Goal: Task Accomplishment & Management: Manage account settings

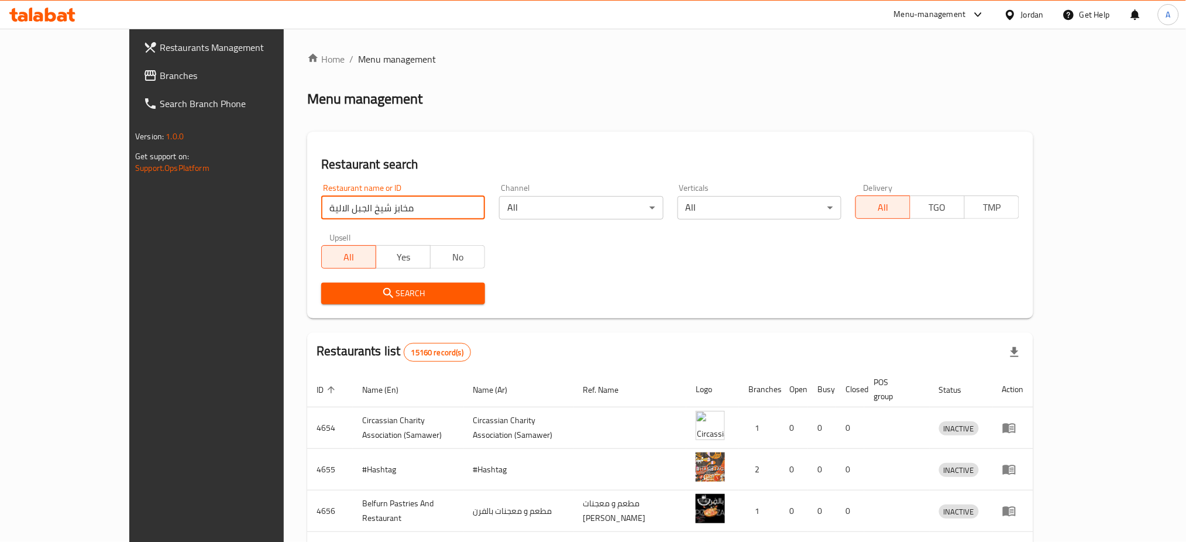
type input "مخابز شيخ الجبل الالية"
click button "Search" at bounding box center [403, 294] width 164 height 22
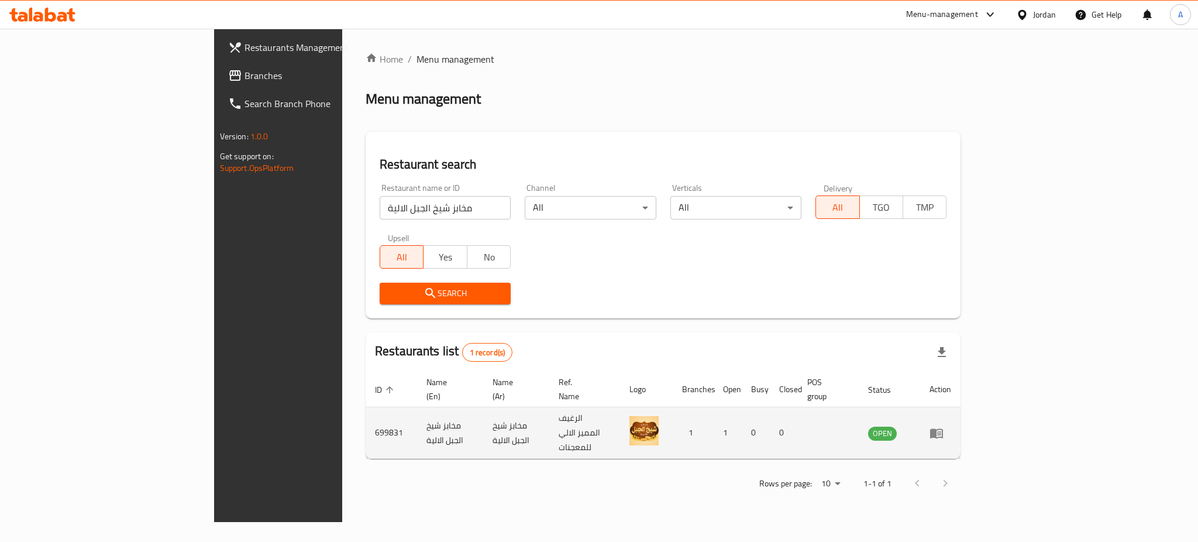
click at [961, 425] on td "enhanced table" at bounding box center [940, 432] width 40 height 51
click at [943, 428] on icon "enhanced table" at bounding box center [936, 433] width 13 height 10
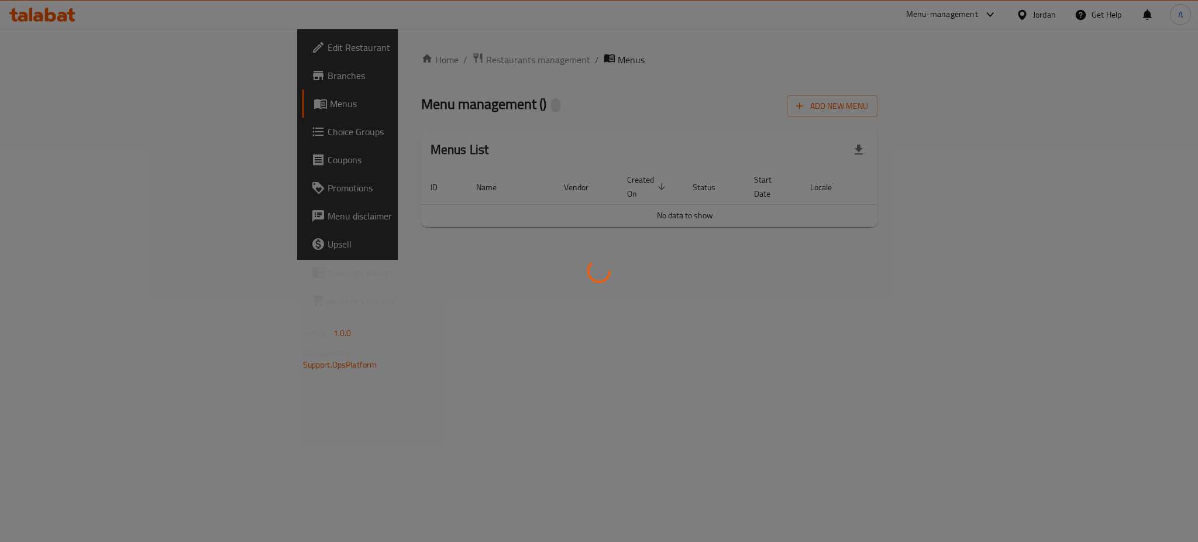
drag, startPoint x: 1135, startPoint y: 419, endPoint x: 1134, endPoint y: 410, distance: 9.4
click at [1135, 412] on div at bounding box center [599, 271] width 1198 height 542
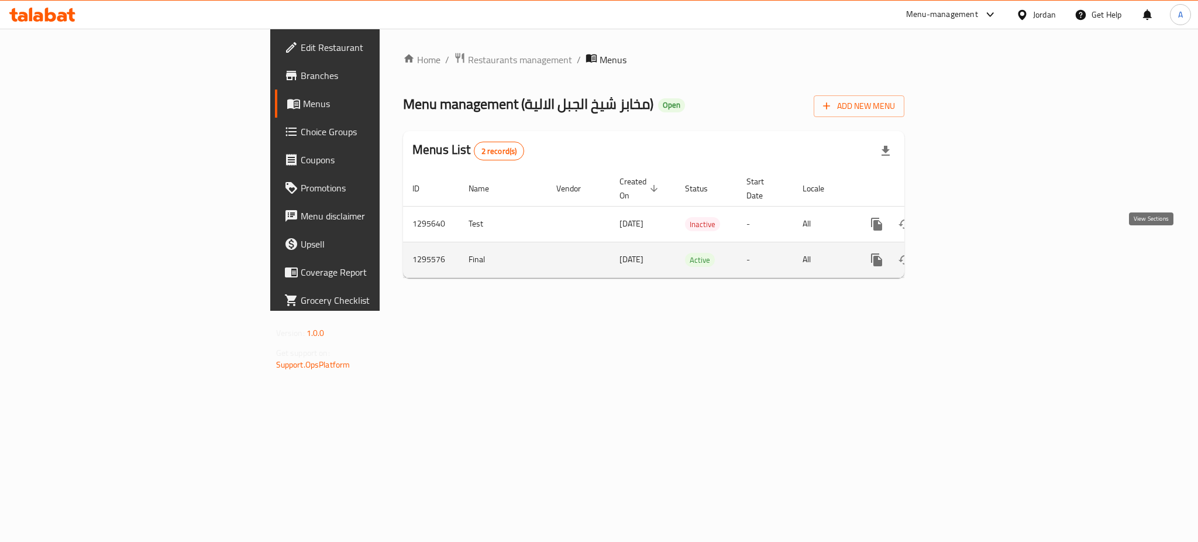
click at [975, 247] on link "enhanced table" at bounding box center [961, 260] width 28 height 28
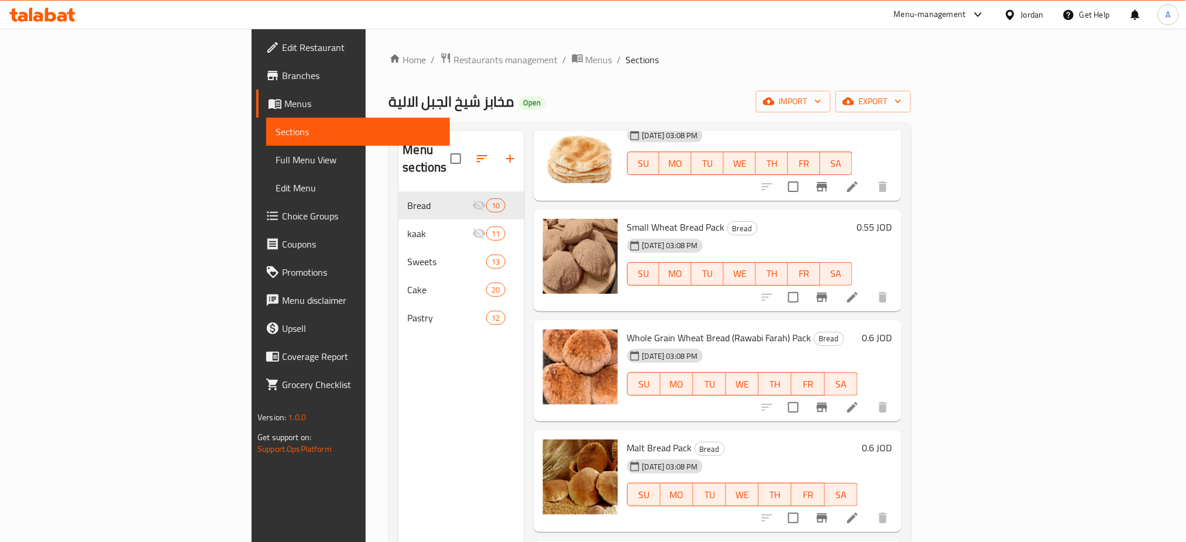
scroll to position [192, 0]
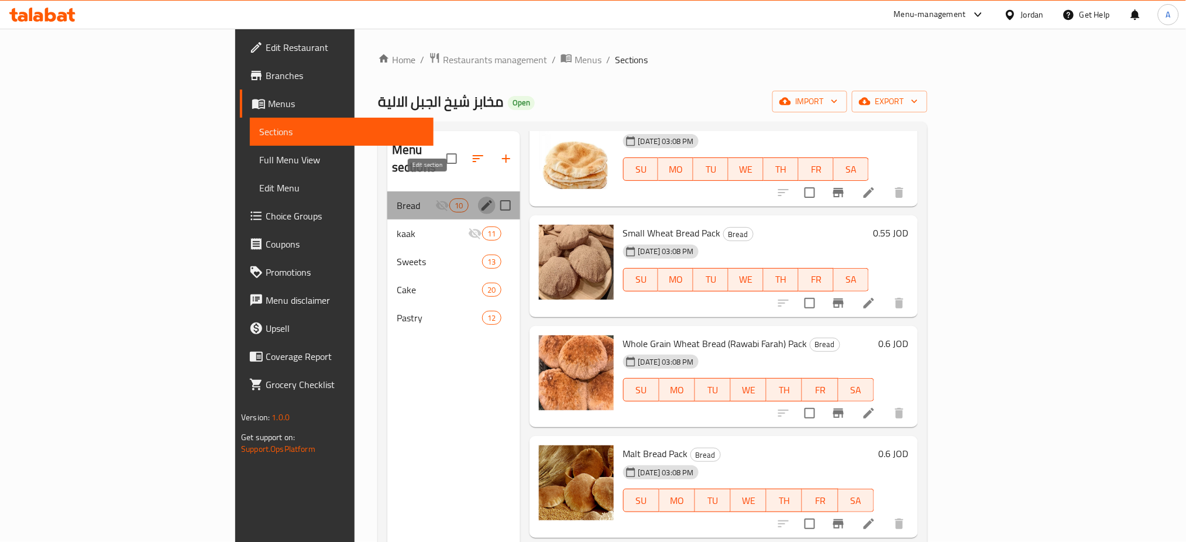
click at [480, 198] on icon "edit" at bounding box center [487, 205] width 14 height 14
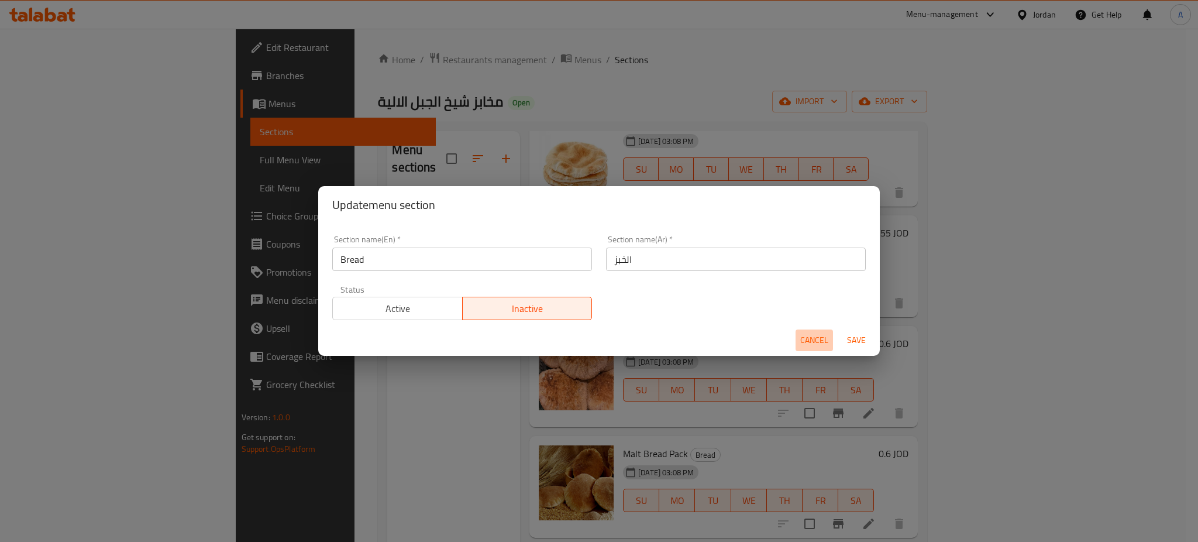
click at [796, 338] on button "Cancel" at bounding box center [814, 340] width 37 height 22
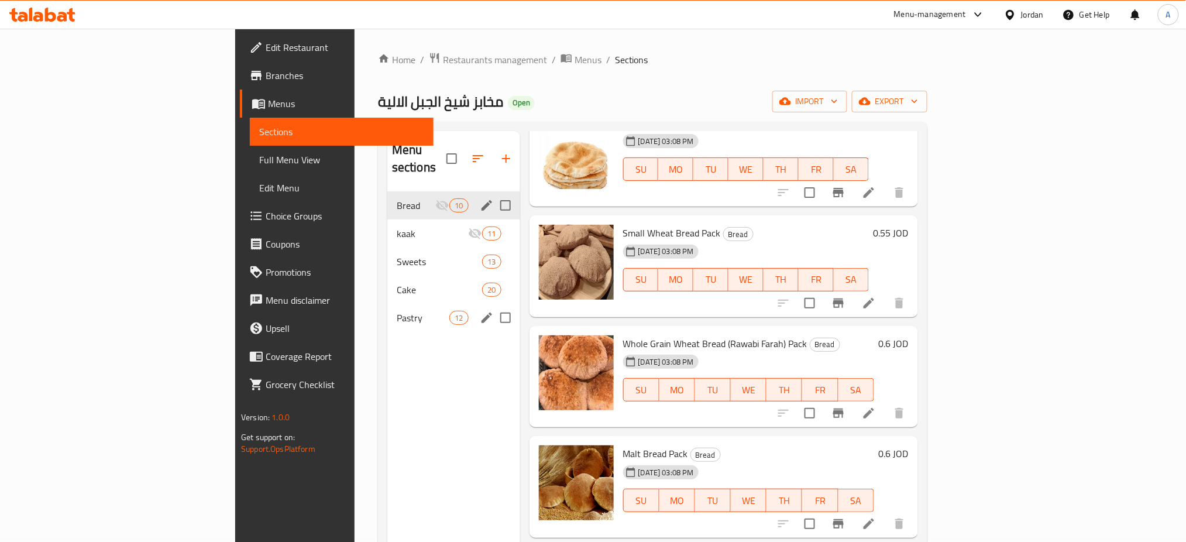
click at [387, 304] on div "Pastry 12" at bounding box center [453, 318] width 133 height 28
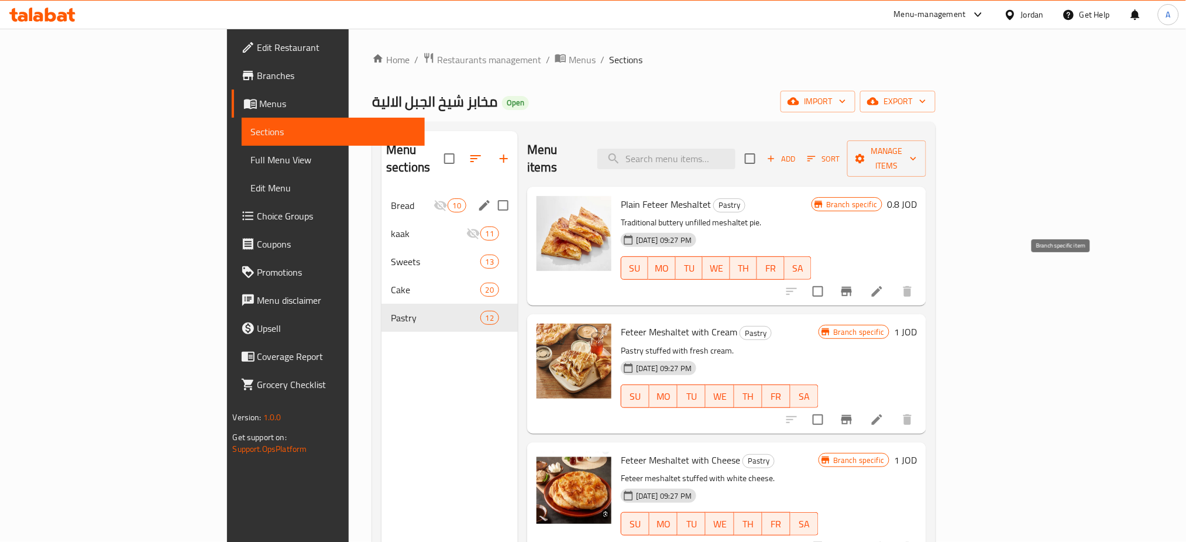
click at [861, 277] on button "Branch-specific-item" at bounding box center [846, 291] width 28 height 28
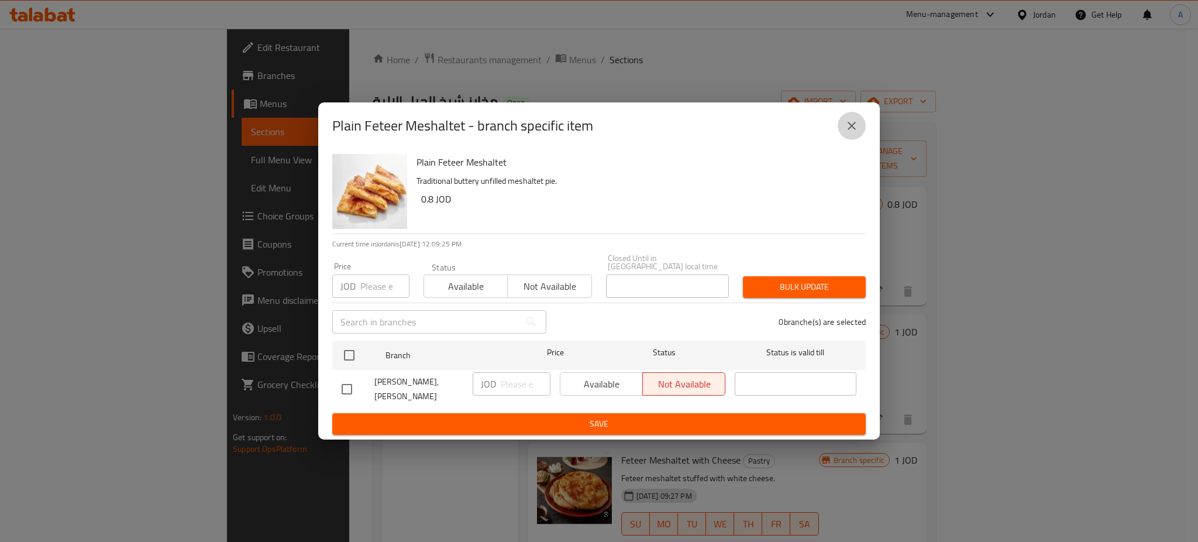
click at [839, 128] on button "close" at bounding box center [852, 126] width 28 height 28
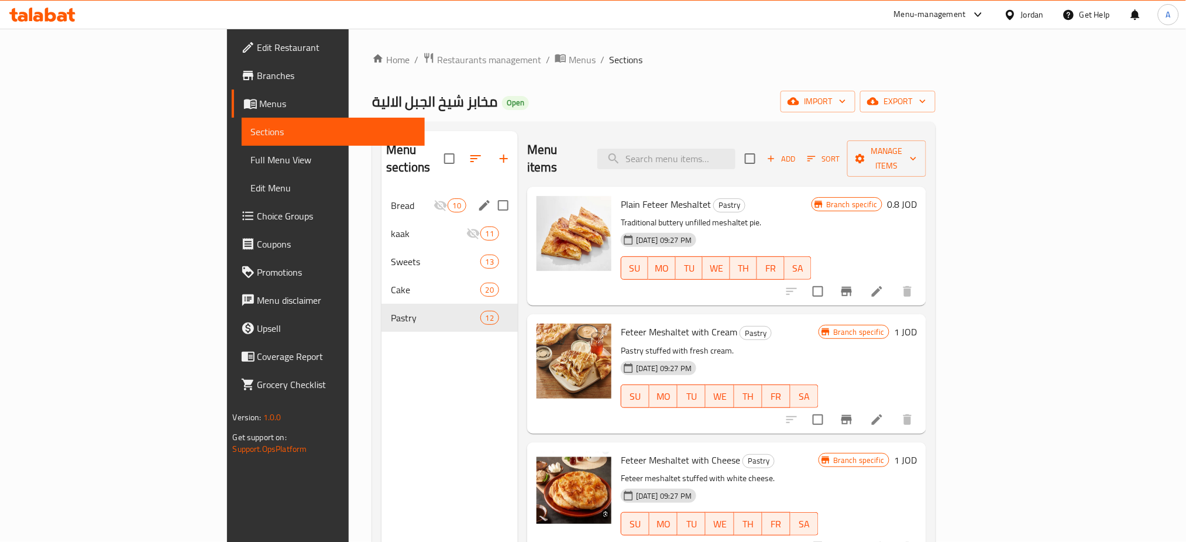
click at [861, 405] on button "Branch-specific-item" at bounding box center [846, 419] width 28 height 28
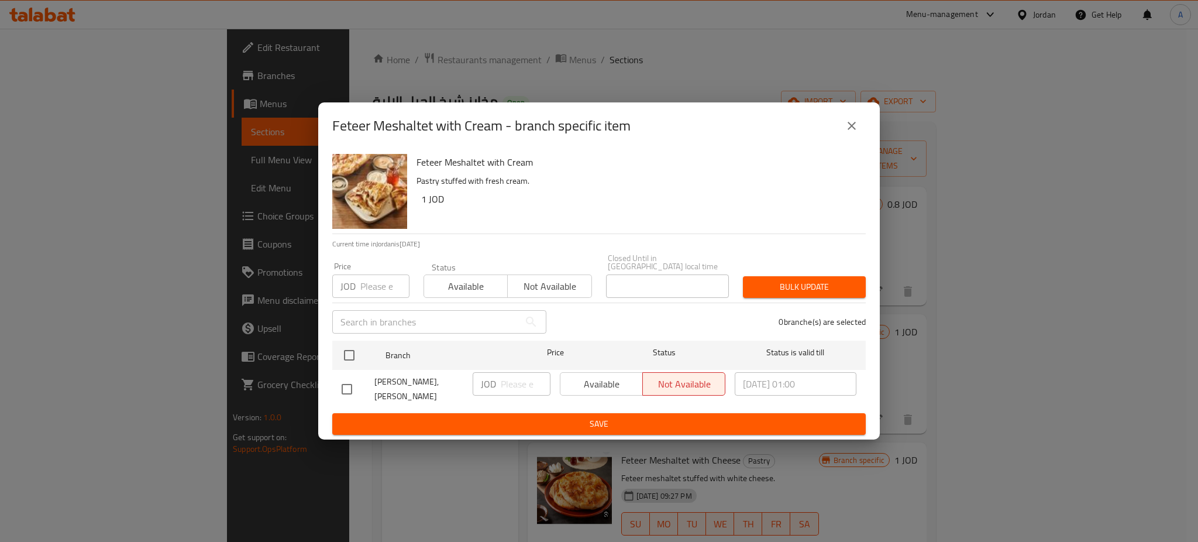
click at [848, 126] on icon "close" at bounding box center [852, 126] width 8 height 8
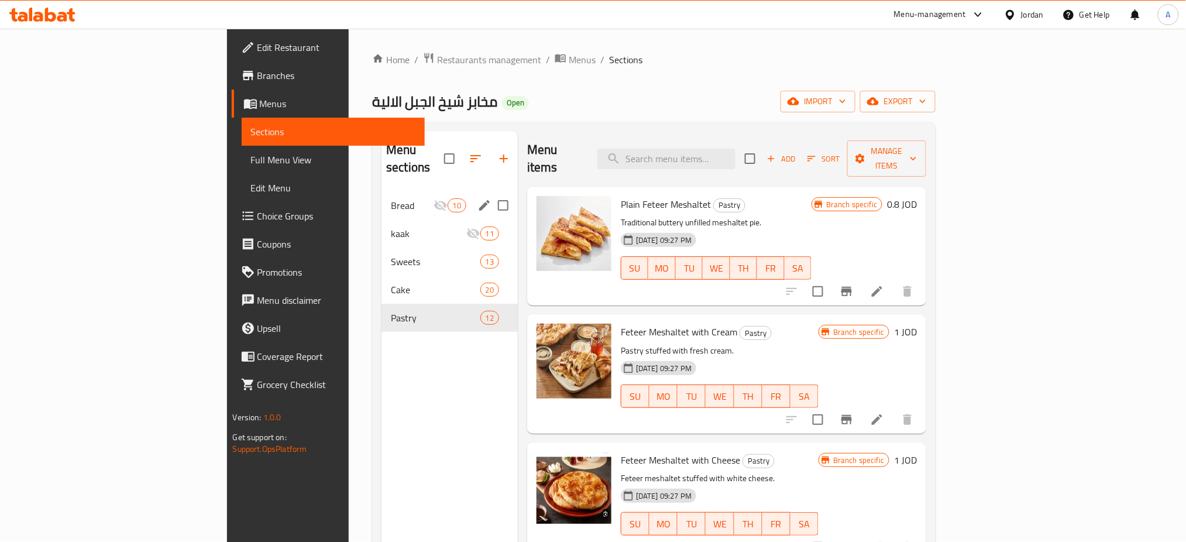
scroll to position [78, 0]
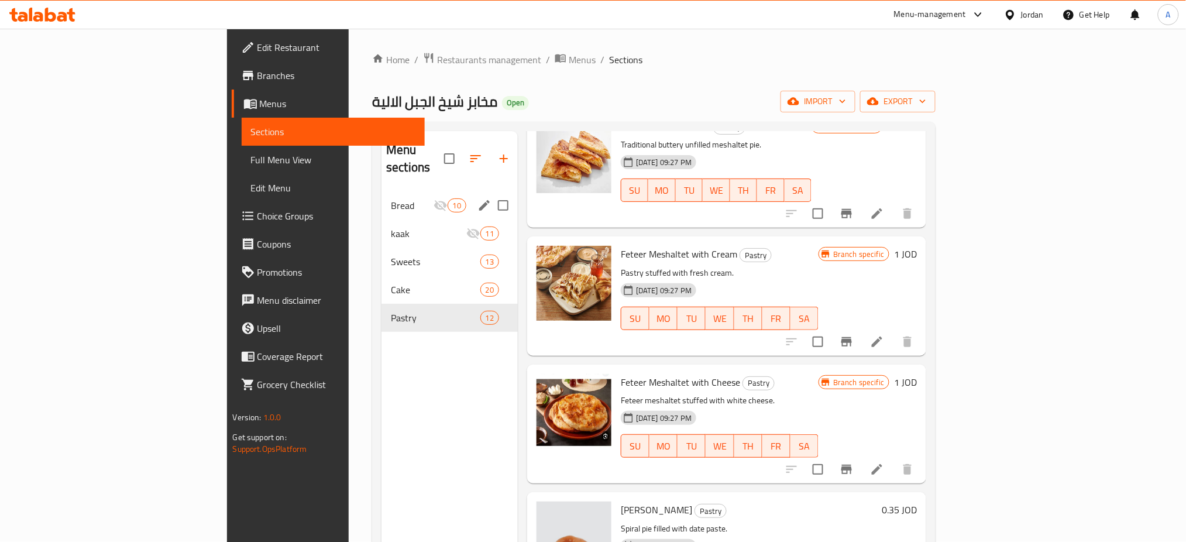
click at [861, 455] on button "Branch-specific-item" at bounding box center [846, 469] width 28 height 28
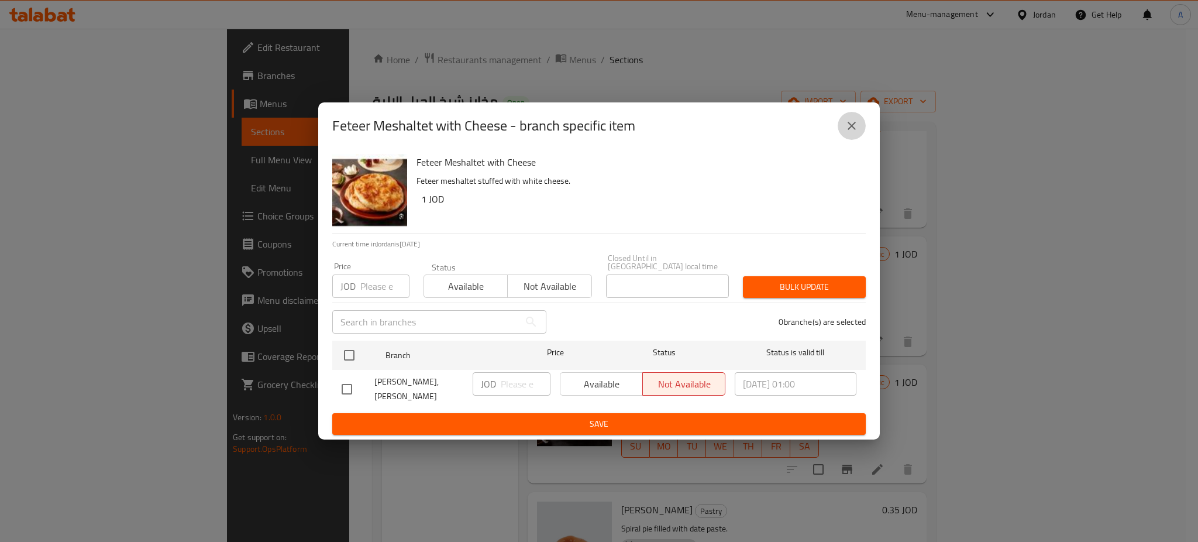
click at [850, 122] on icon "close" at bounding box center [852, 126] width 8 height 8
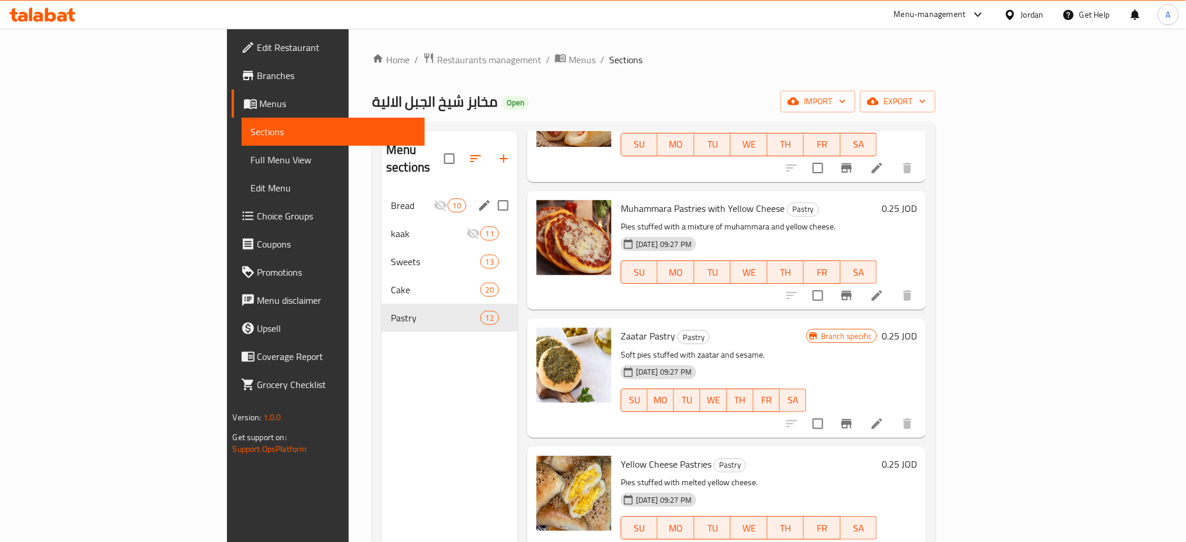
scroll to position [1021, 0]
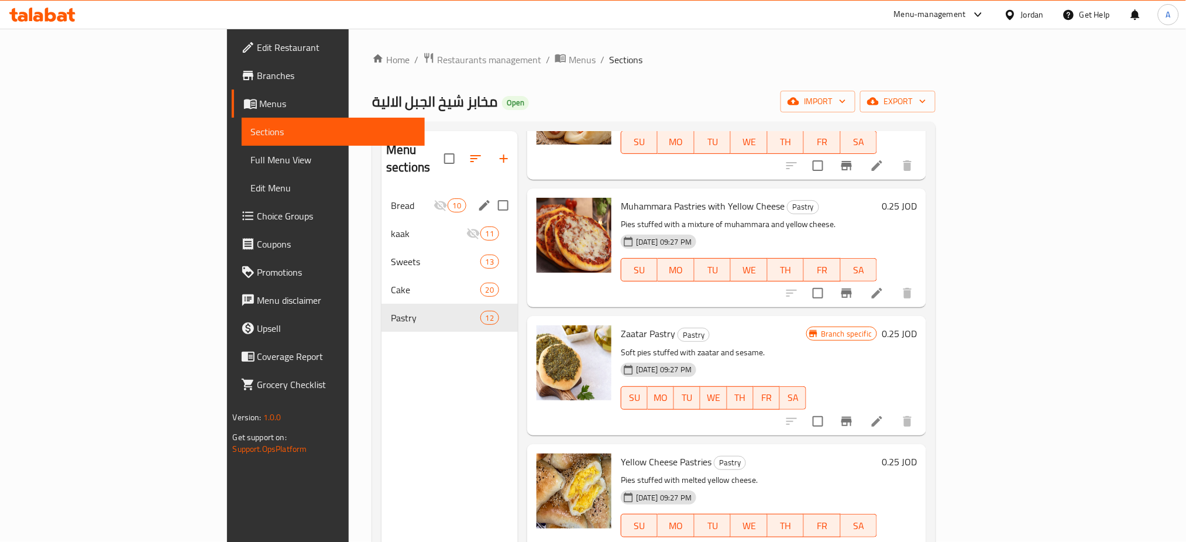
click at [852, 417] on icon "Branch-specific-item" at bounding box center [846, 421] width 11 height 9
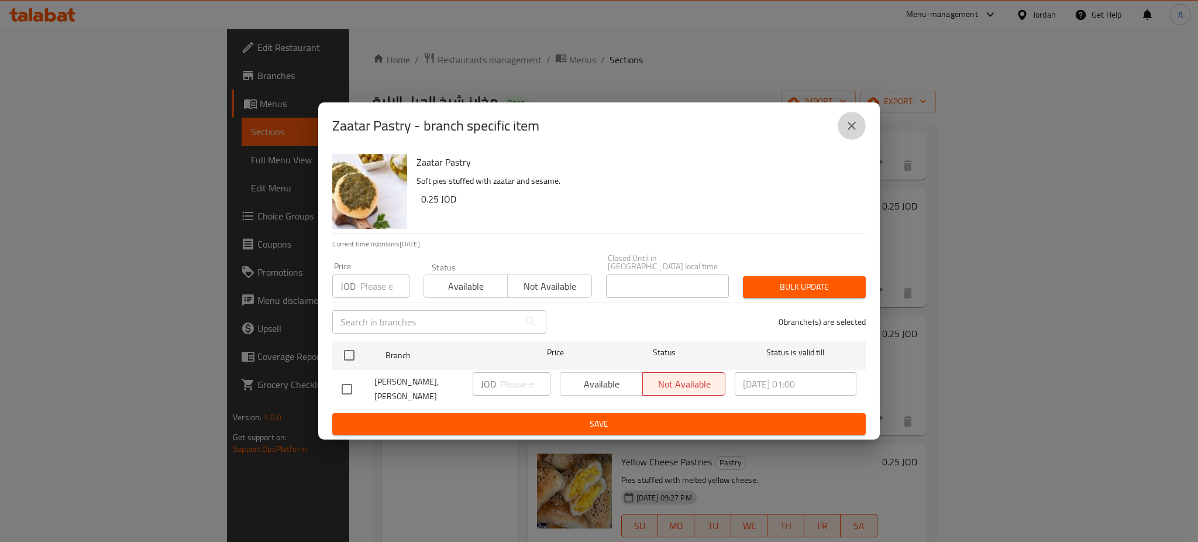
click at [865, 126] on button "close" at bounding box center [852, 126] width 28 height 28
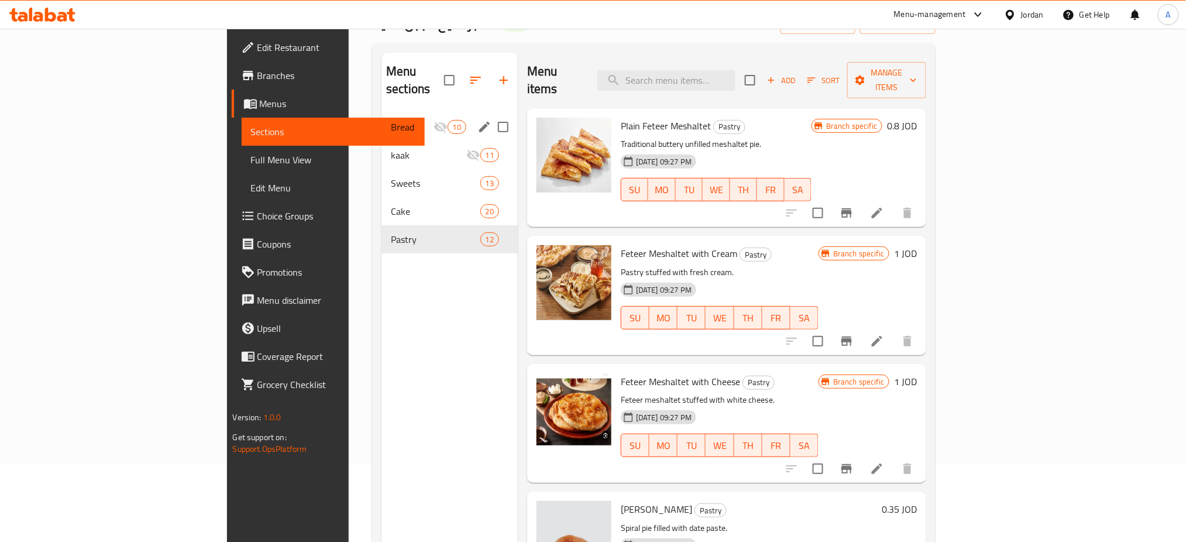
scroll to position [0, 0]
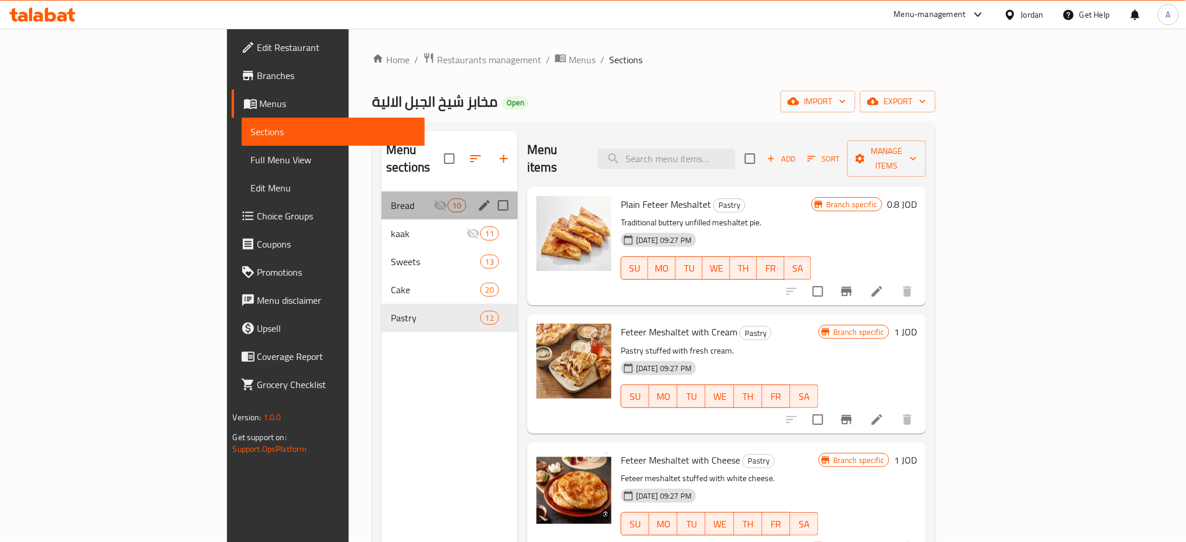
click at [391, 198] on span "Bread" at bounding box center [412, 205] width 42 height 14
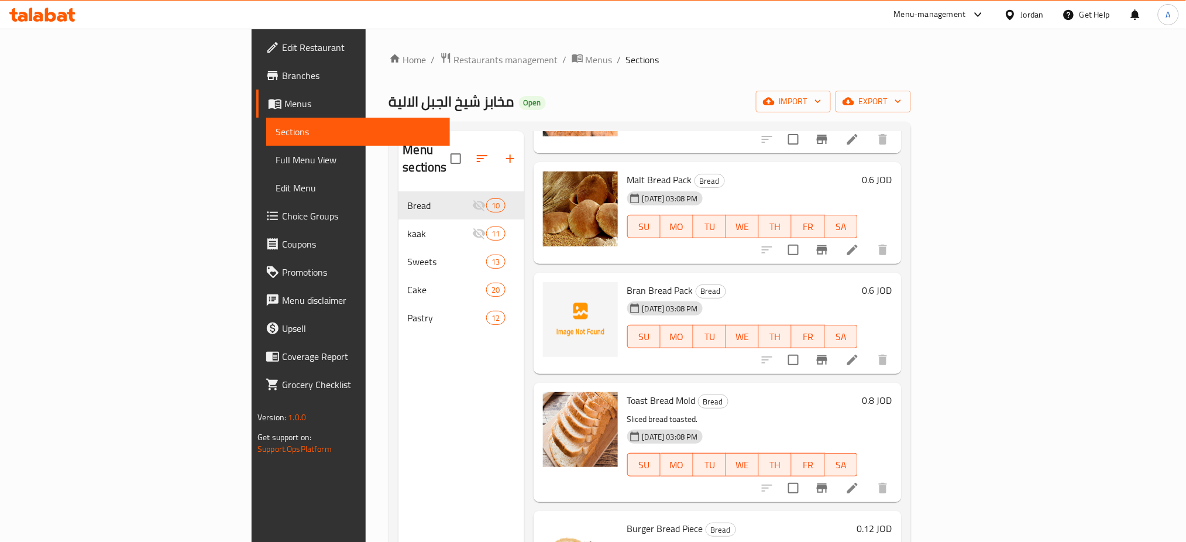
scroll to position [270, 0]
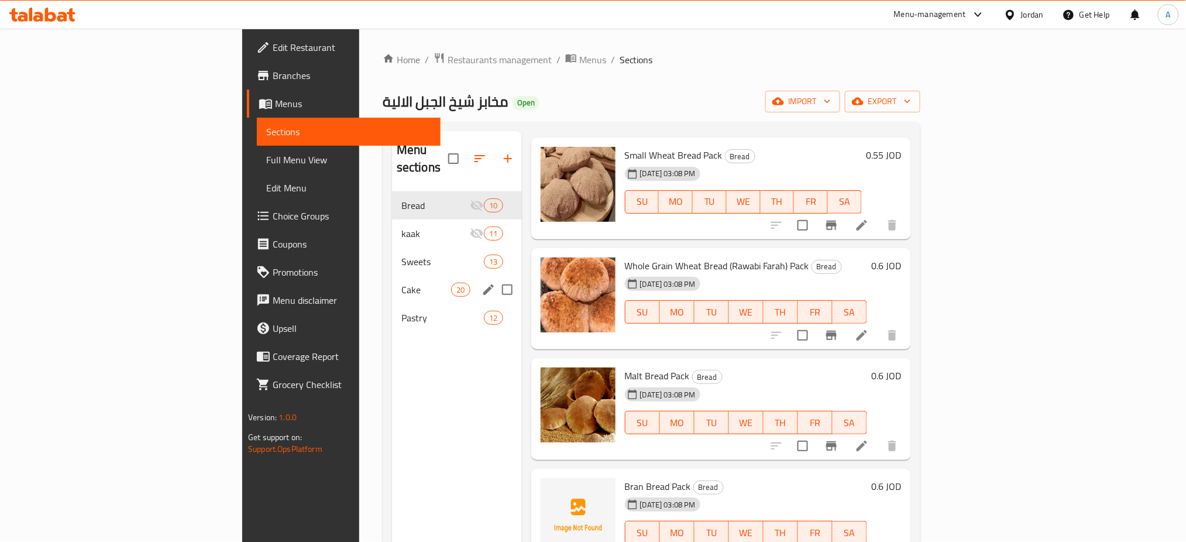
click at [401, 283] on span "Cake" at bounding box center [426, 290] width 50 height 14
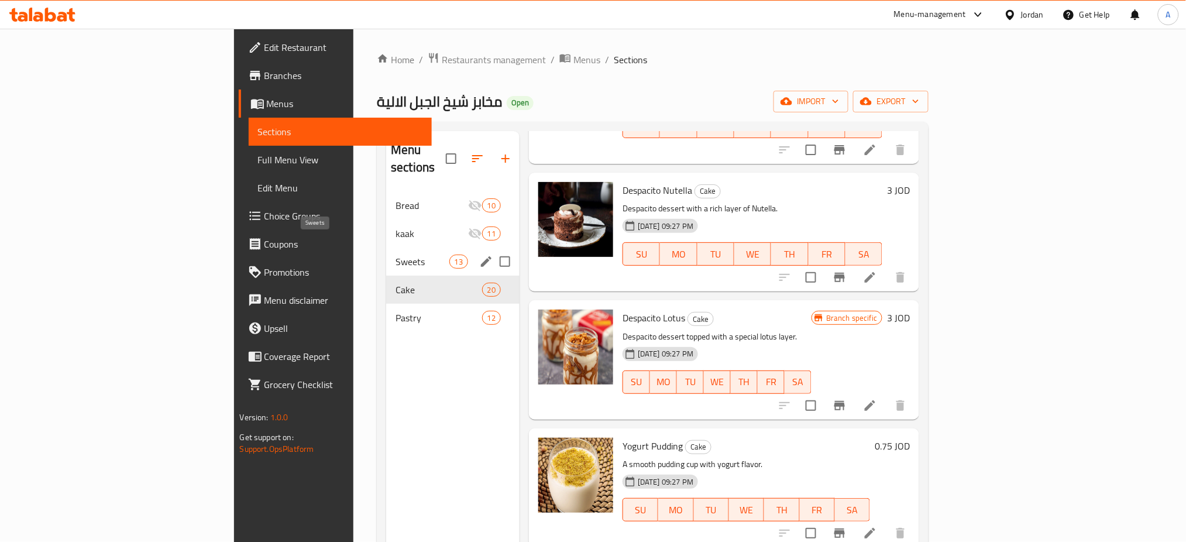
click at [395, 254] on span "Sweets" at bounding box center [421, 261] width 53 height 14
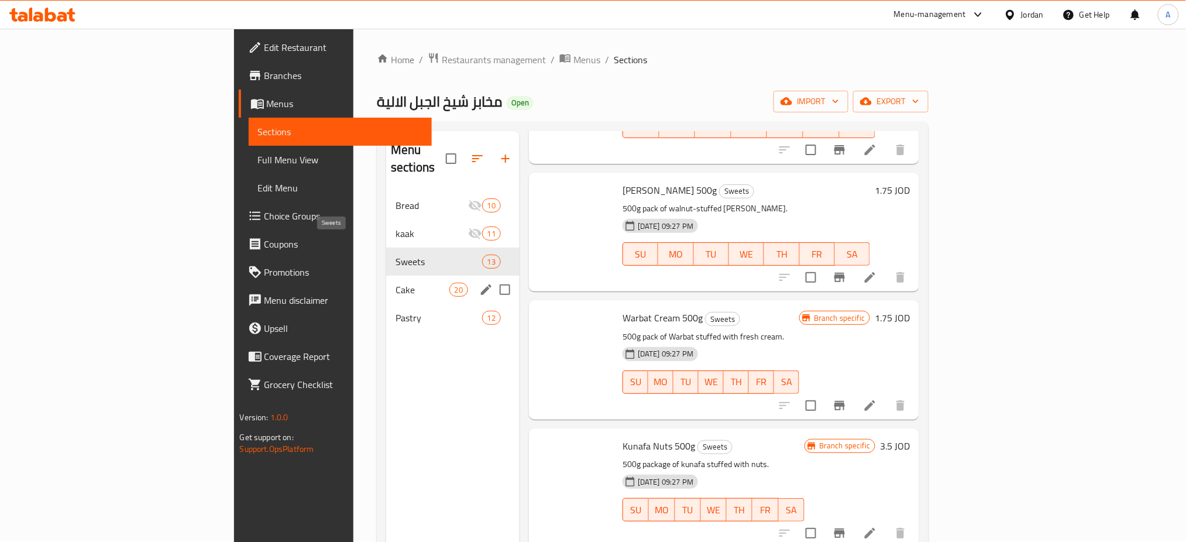
click at [395, 311] on span "Pastry" at bounding box center [438, 318] width 86 height 14
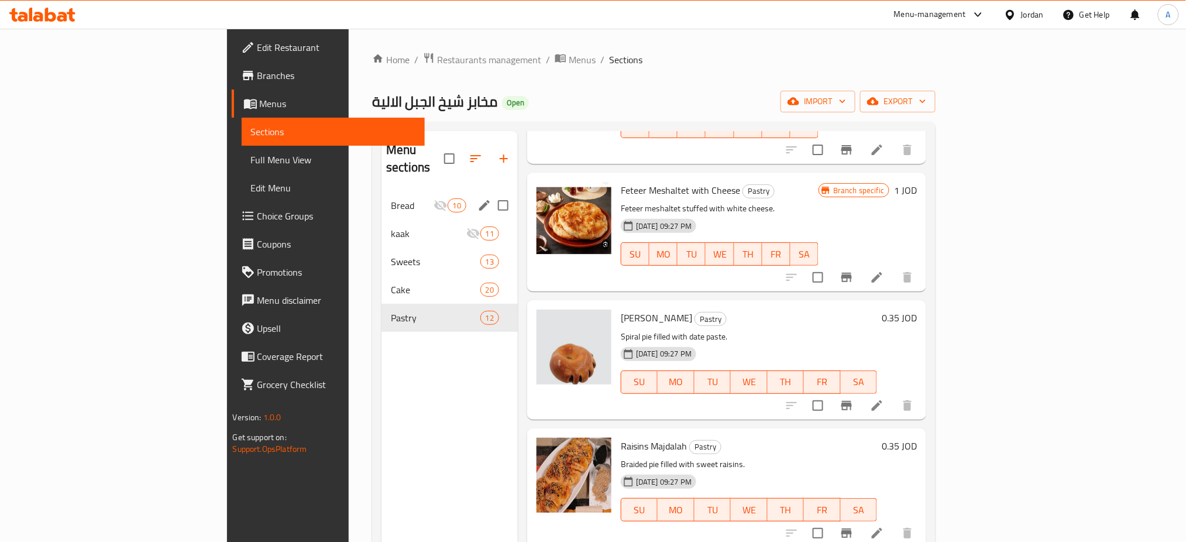
click at [391, 198] on span "Bread" at bounding box center [412, 205] width 42 height 14
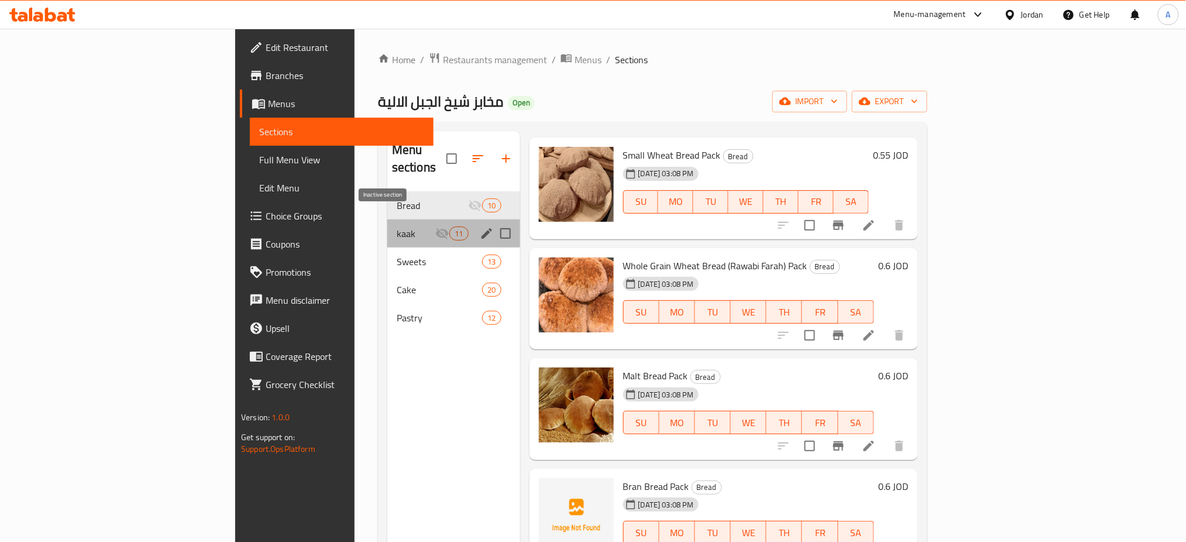
click at [435, 226] on icon "Menu sections" at bounding box center [442, 233] width 14 height 14
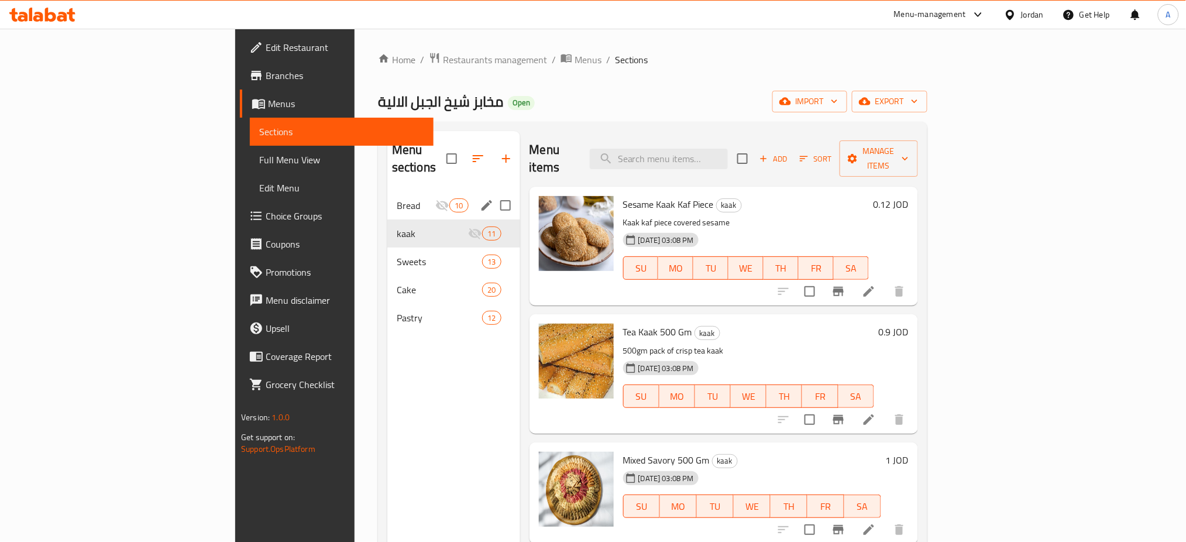
click at [417, 192] on div "Bread 10" at bounding box center [453, 205] width 133 height 28
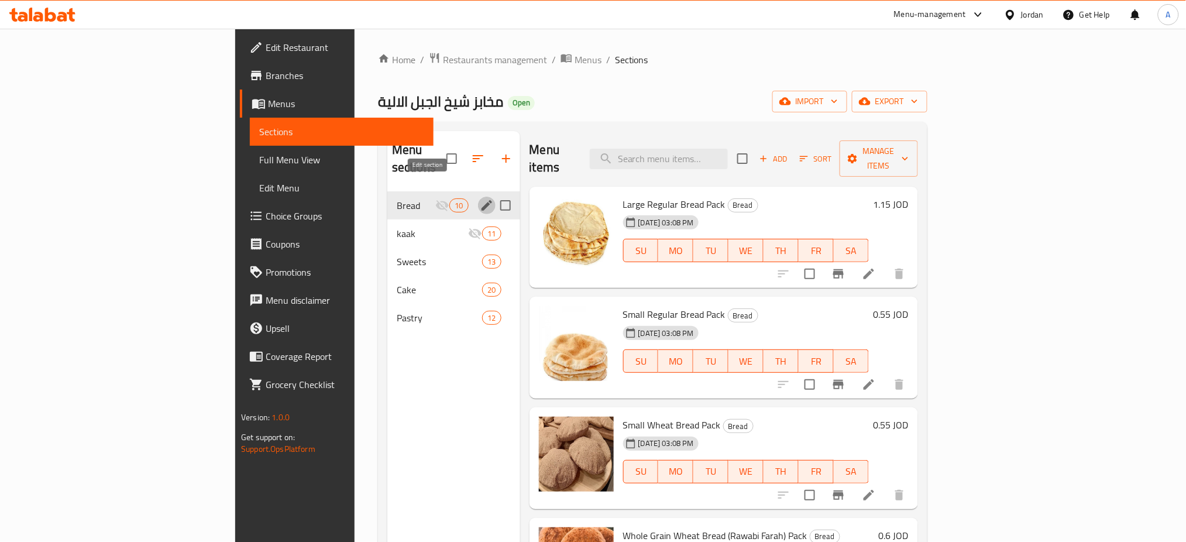
click at [481, 200] on icon "edit" at bounding box center [486, 205] width 11 height 11
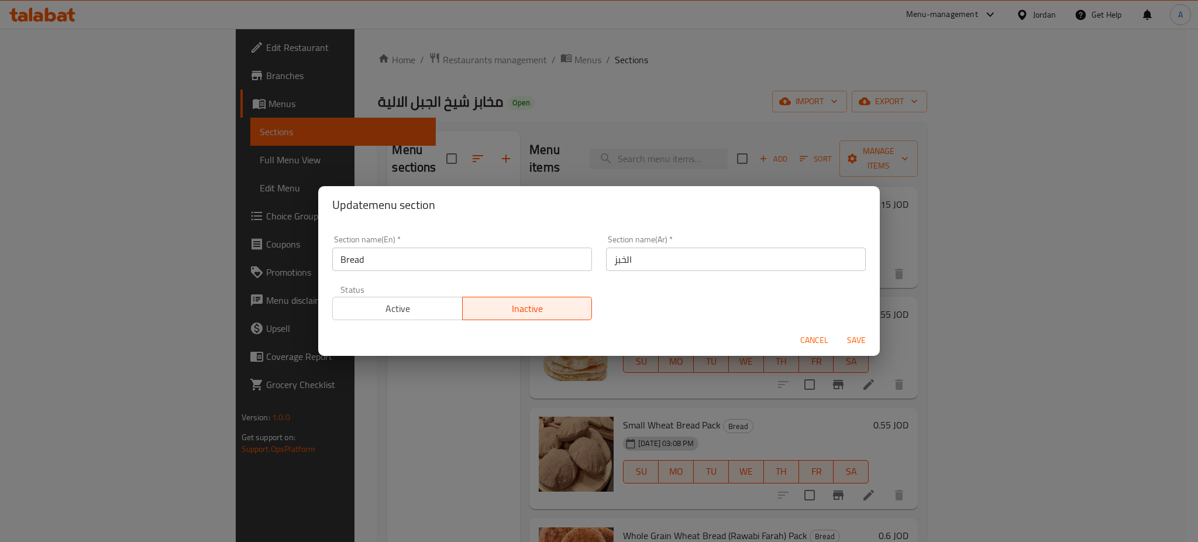
click at [803, 336] on span "Cancel" at bounding box center [814, 340] width 28 height 15
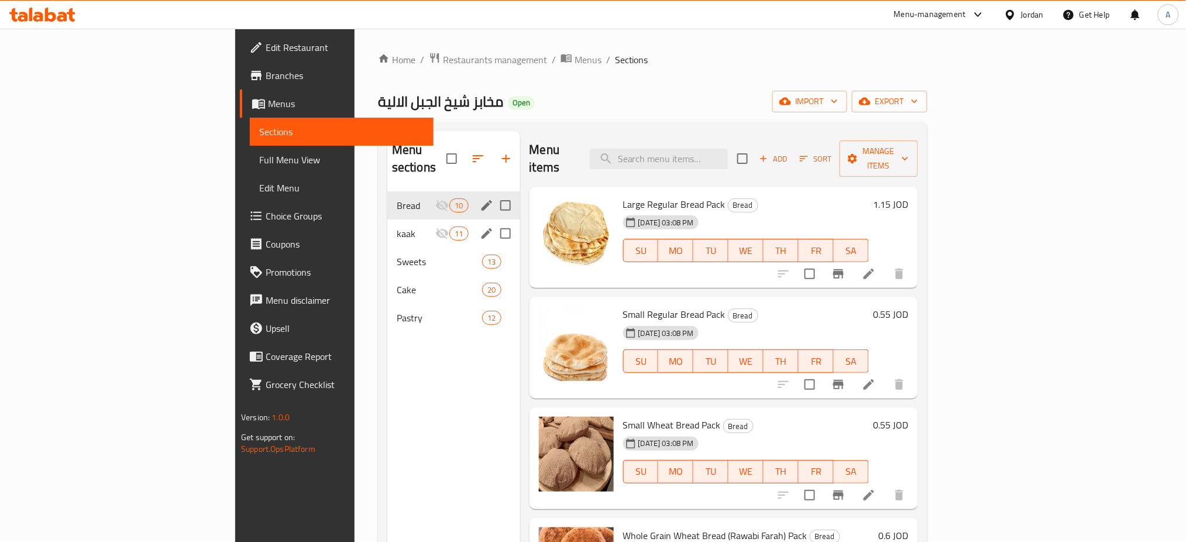
click at [387, 219] on div "kaak 11" at bounding box center [453, 233] width 133 height 28
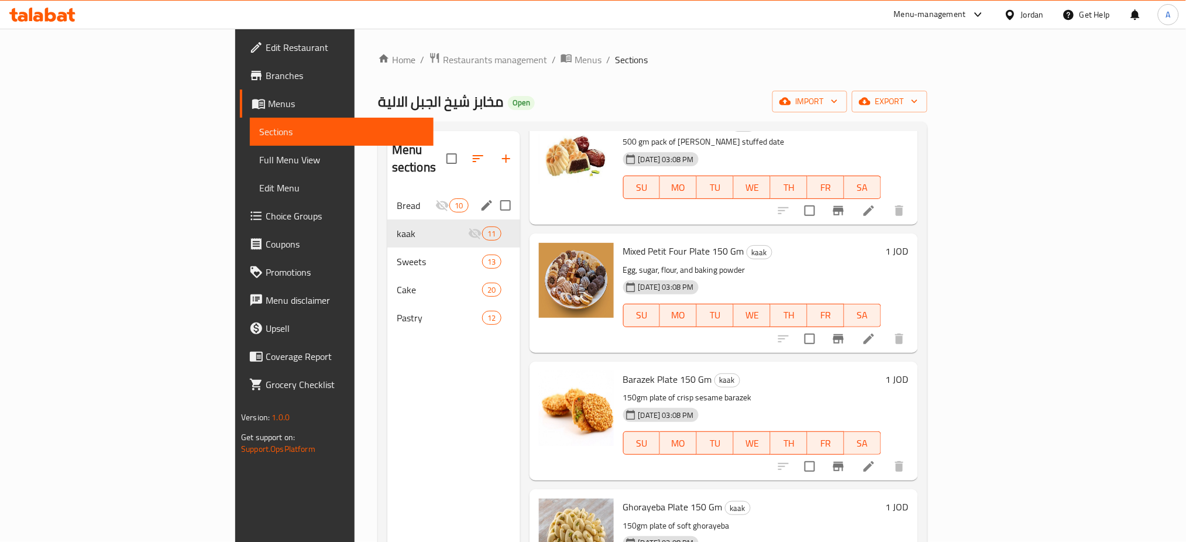
scroll to position [875, 0]
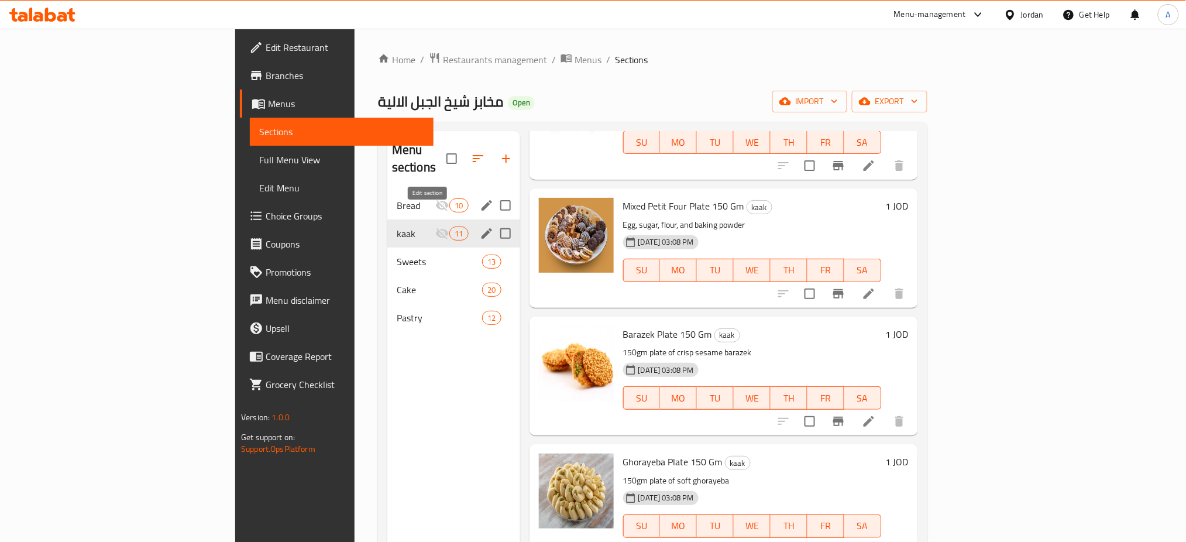
click at [480, 226] on icon "edit" at bounding box center [487, 233] width 14 height 14
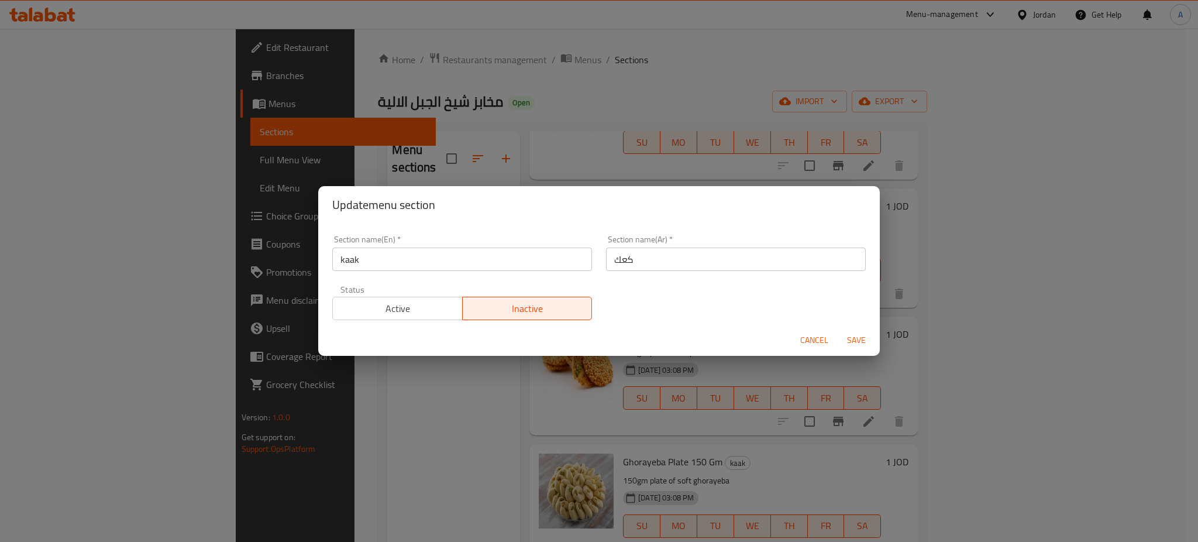
click at [388, 300] on span "Active" at bounding box center [398, 308] width 121 height 17
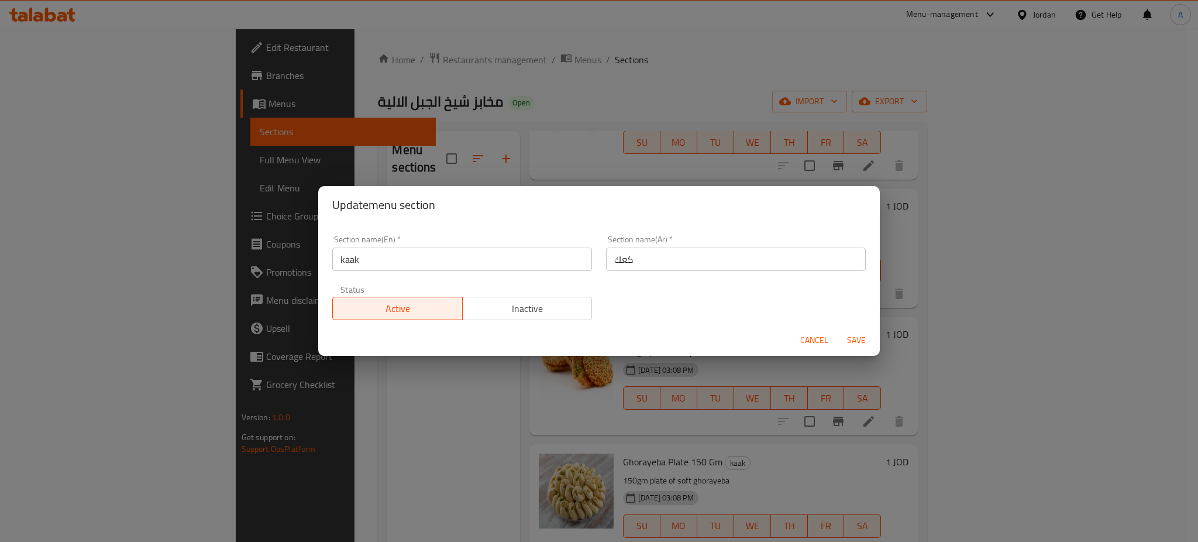
click at [856, 337] on span "Save" at bounding box center [856, 340] width 28 height 15
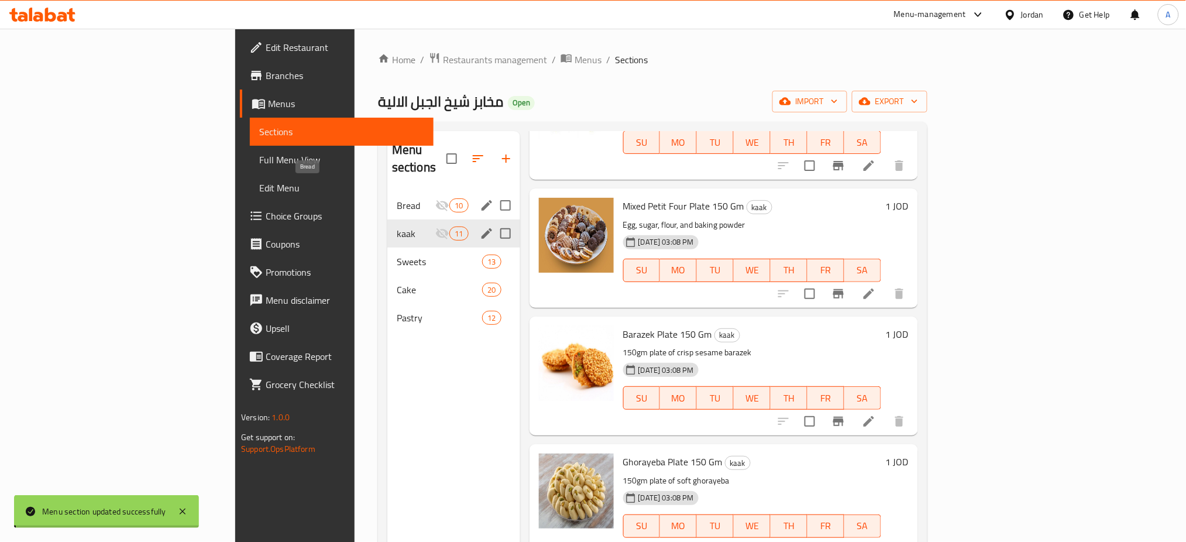
click at [397, 198] on span "Bread" at bounding box center [416, 205] width 39 height 14
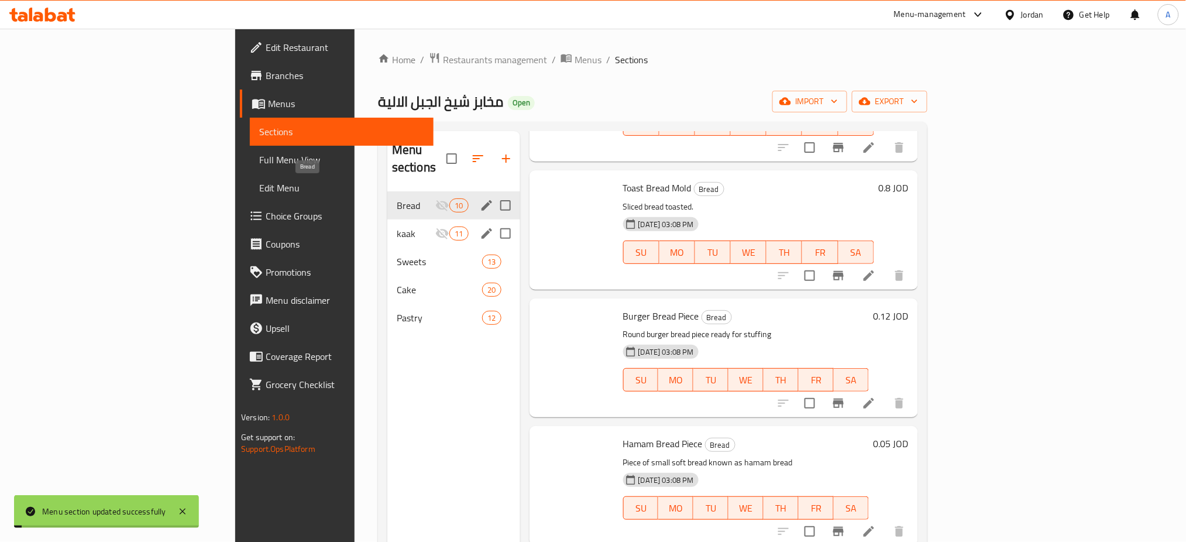
scroll to position [660, 0]
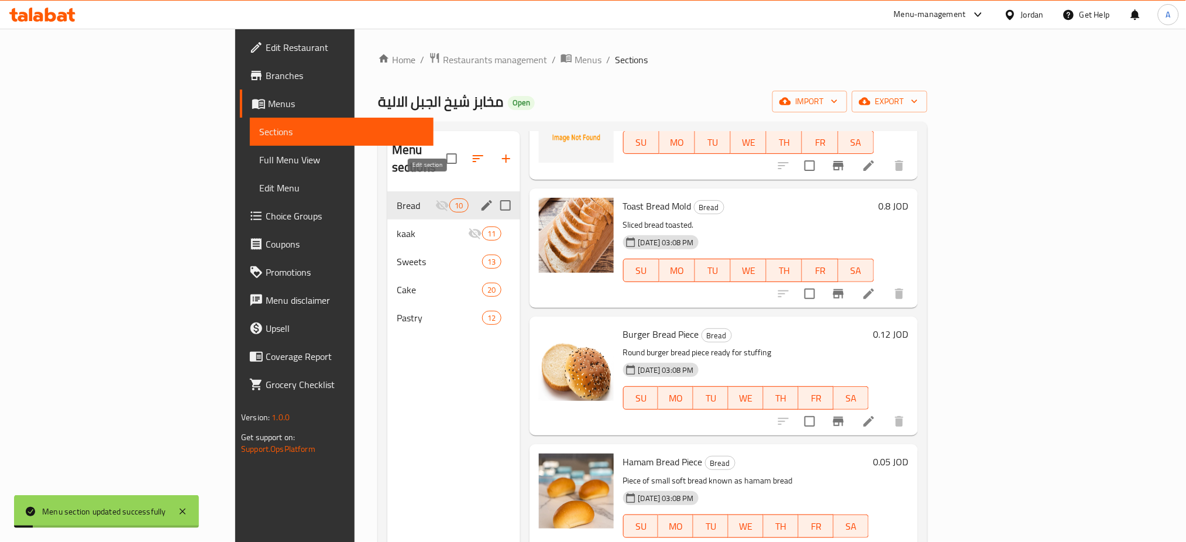
click at [481, 200] on icon "edit" at bounding box center [486, 205] width 11 height 11
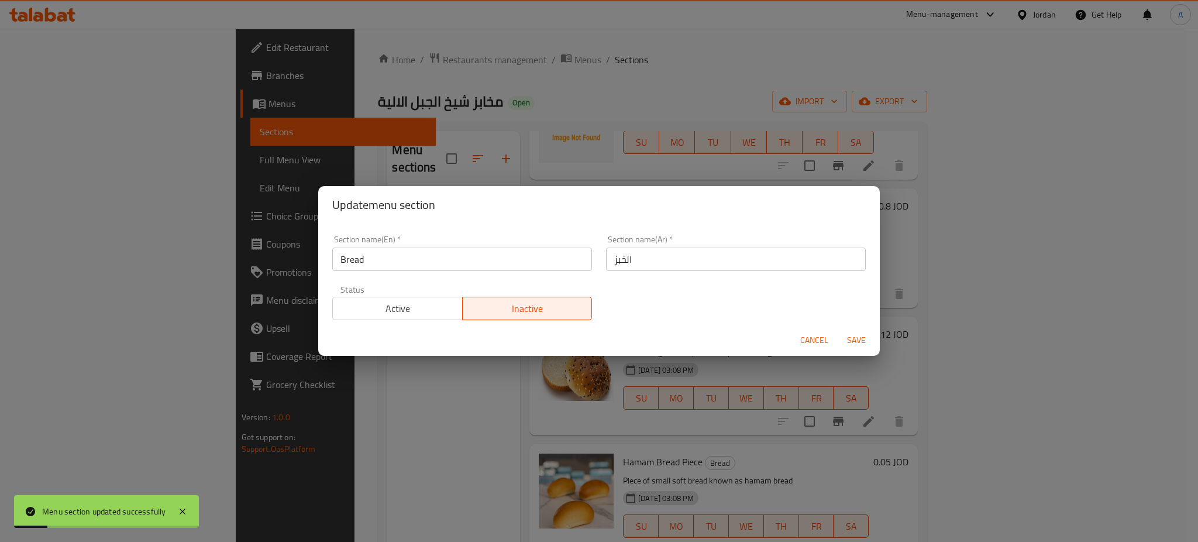
click at [436, 318] on button "Active" at bounding box center [397, 308] width 130 height 23
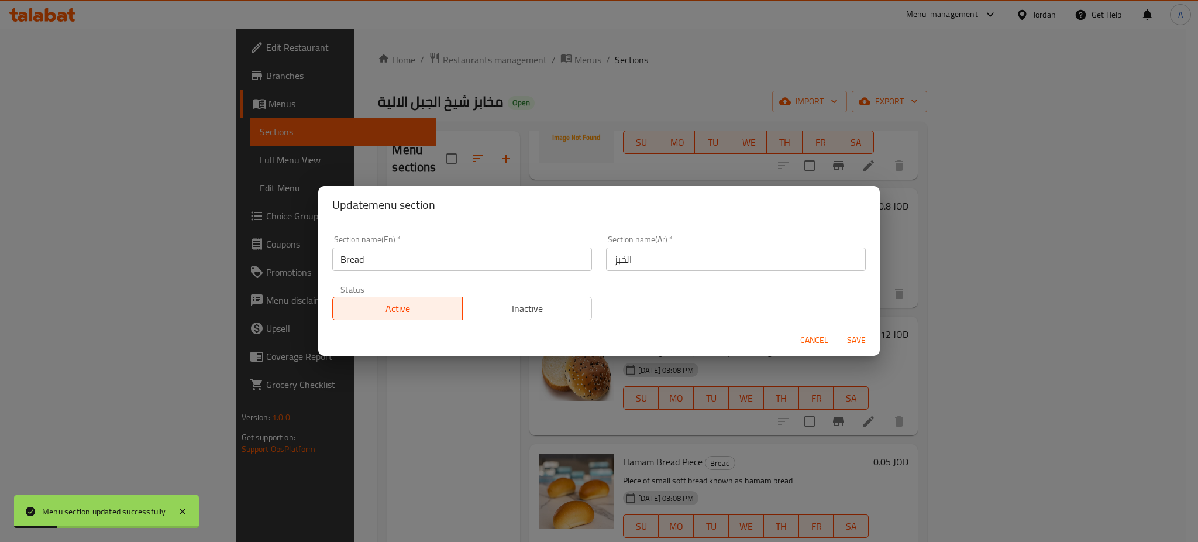
click at [852, 336] on span "Save" at bounding box center [856, 340] width 28 height 15
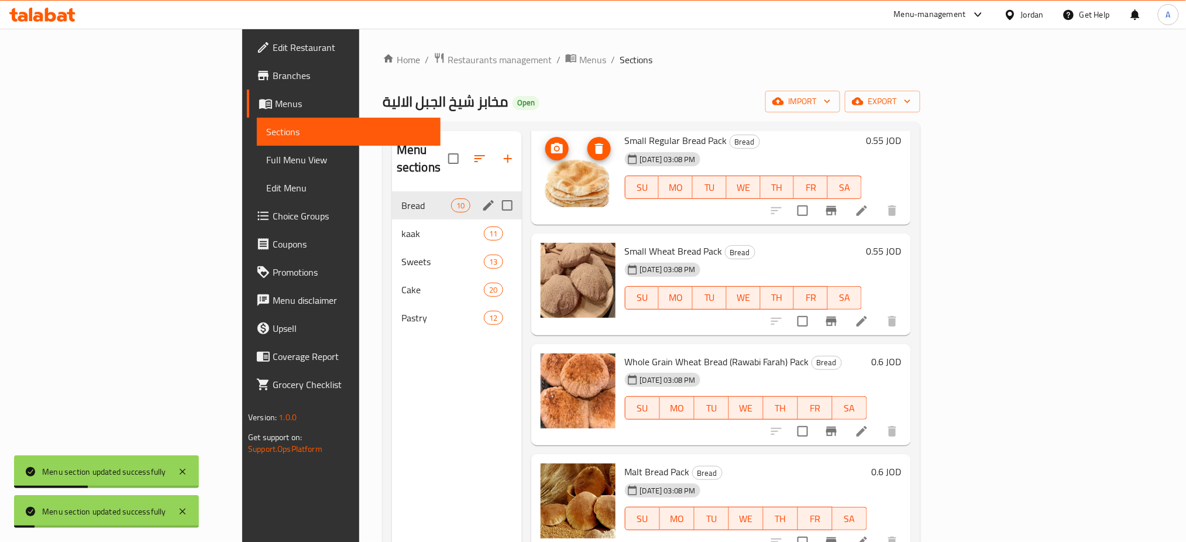
scroll to position [0, 0]
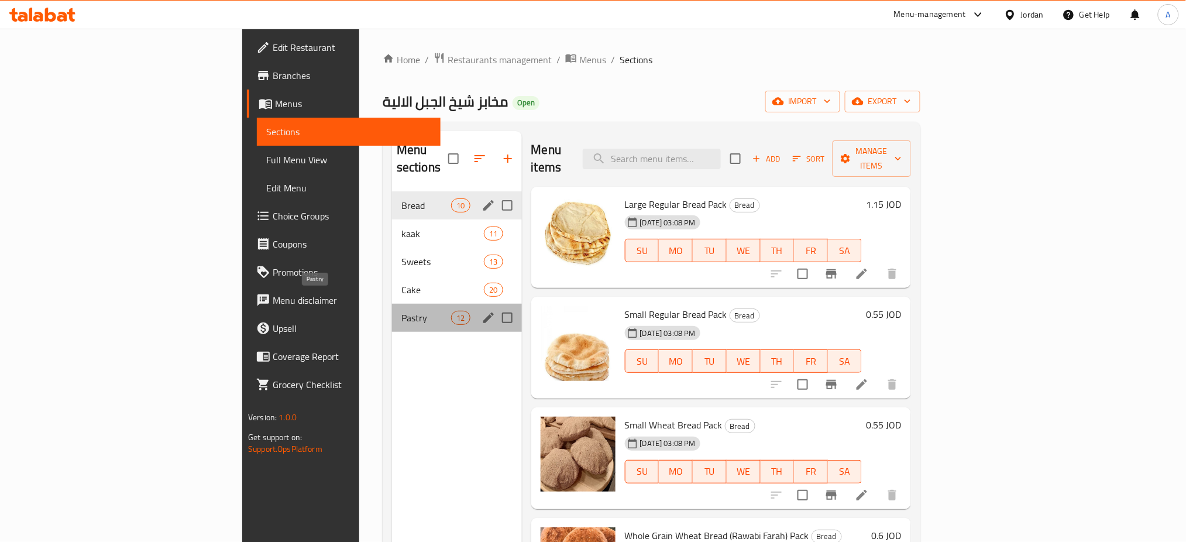
click at [392, 304] on div "Pastry 12" at bounding box center [457, 318] width 130 height 28
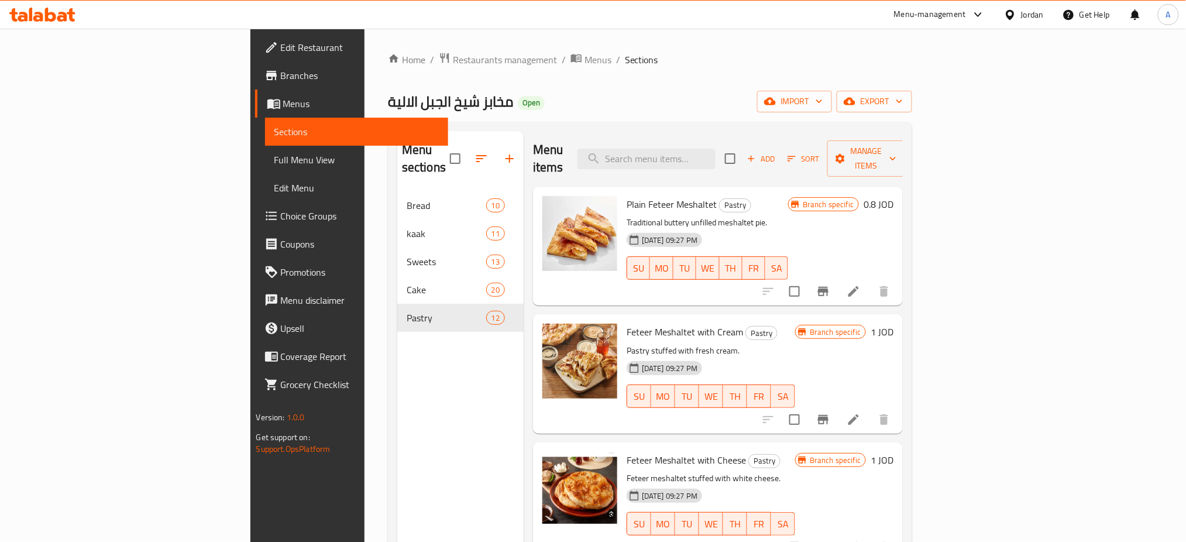
click at [281, 75] on span "Branches" at bounding box center [360, 75] width 159 height 14
